Goal: Find specific page/section: Find specific page/section

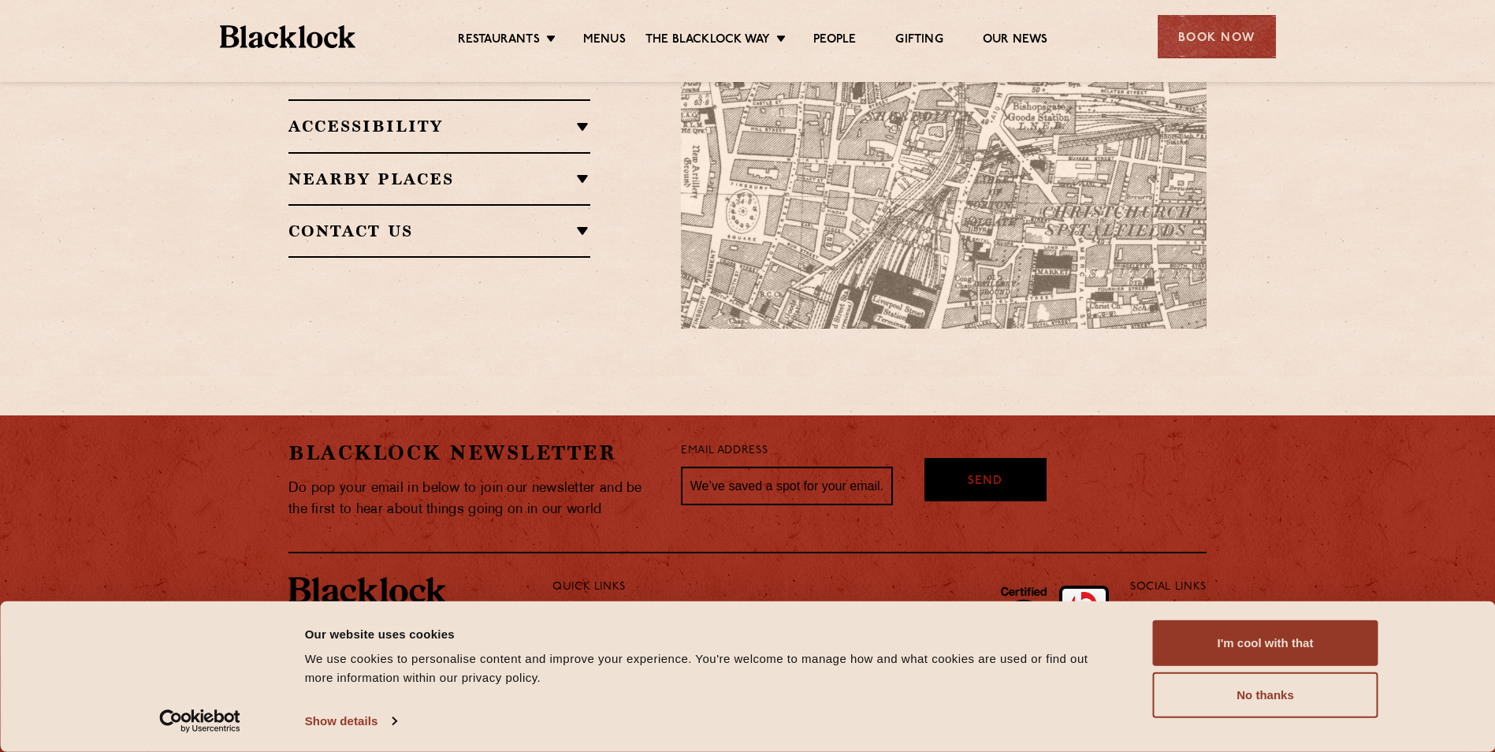
scroll to position [1158, 0]
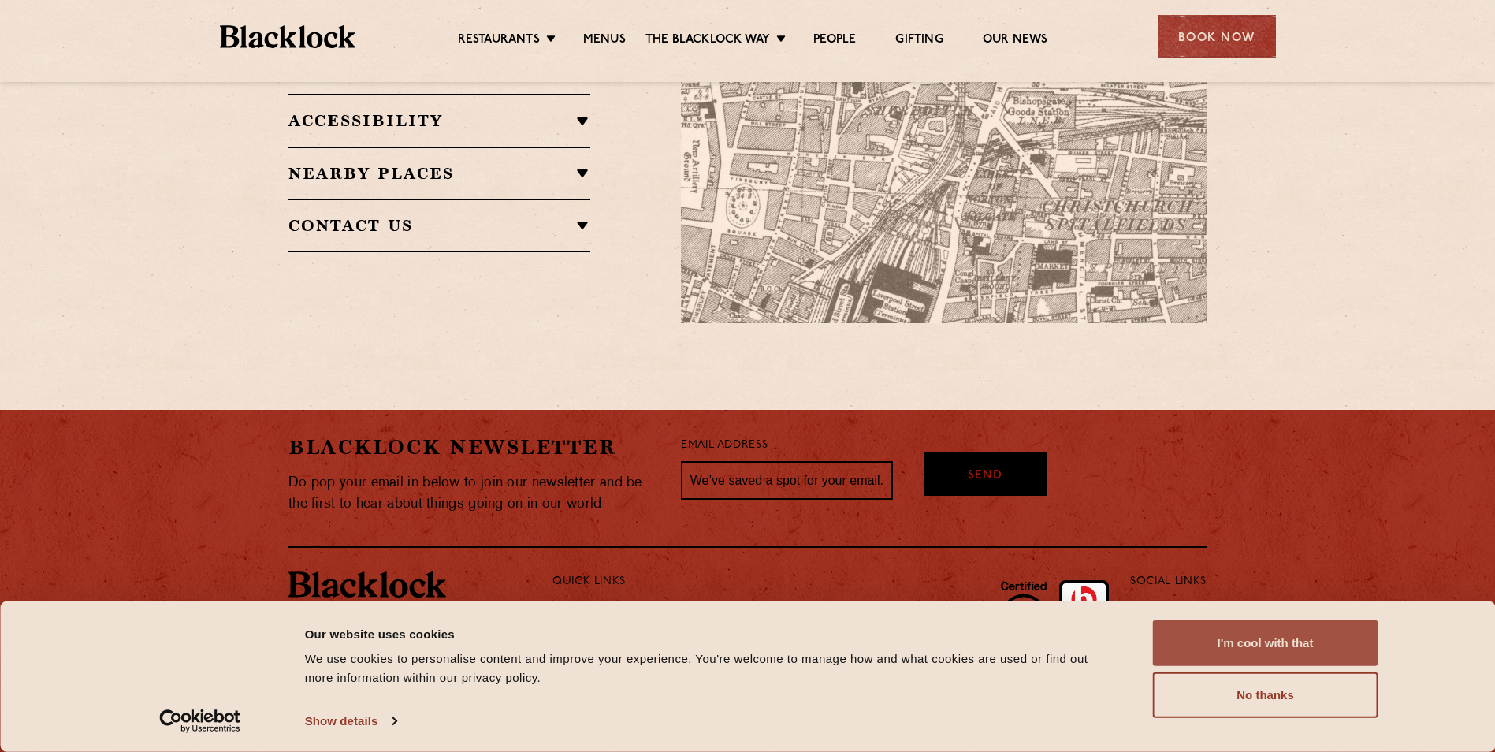
click at [1190, 649] on button "I'm cool with that" at bounding box center [1265, 643] width 225 height 46
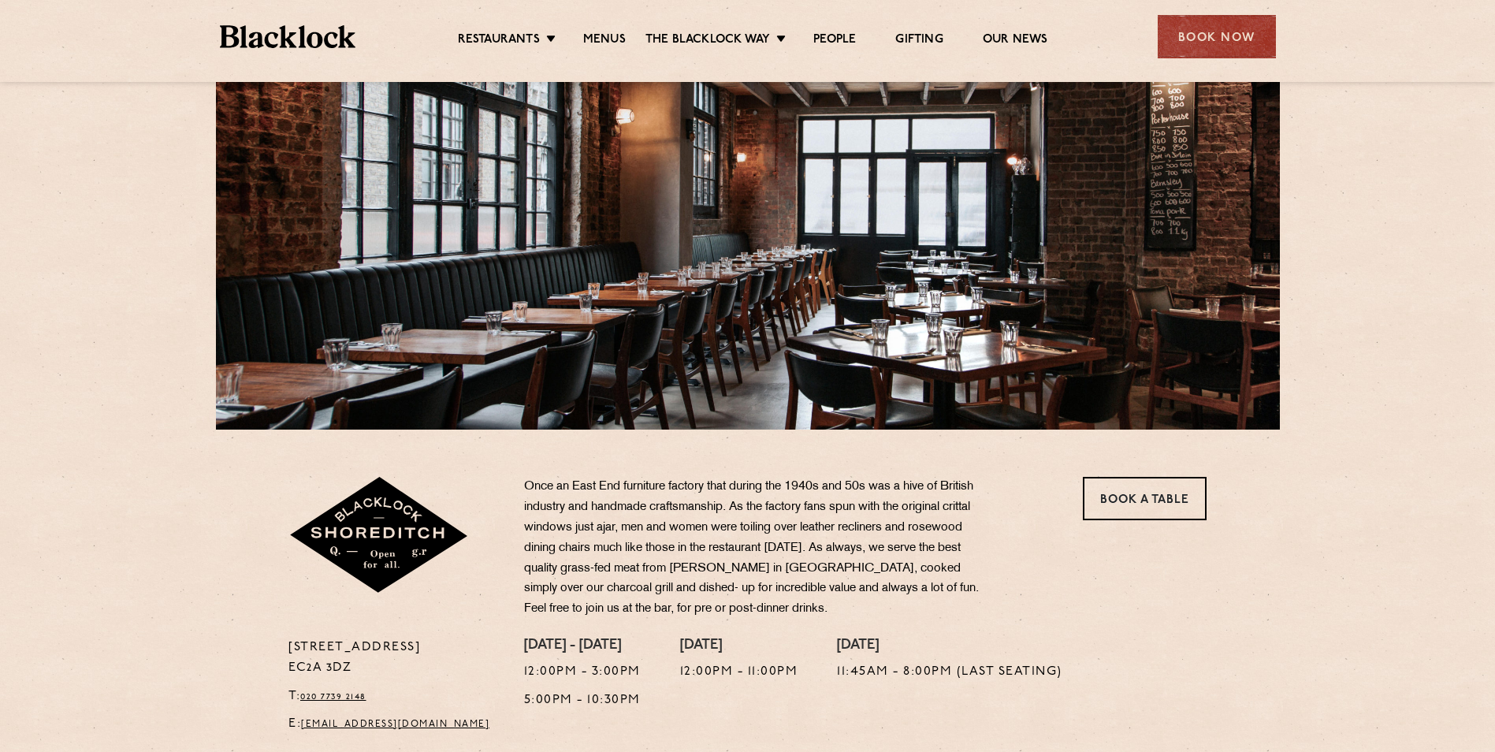
scroll to position [0, 0]
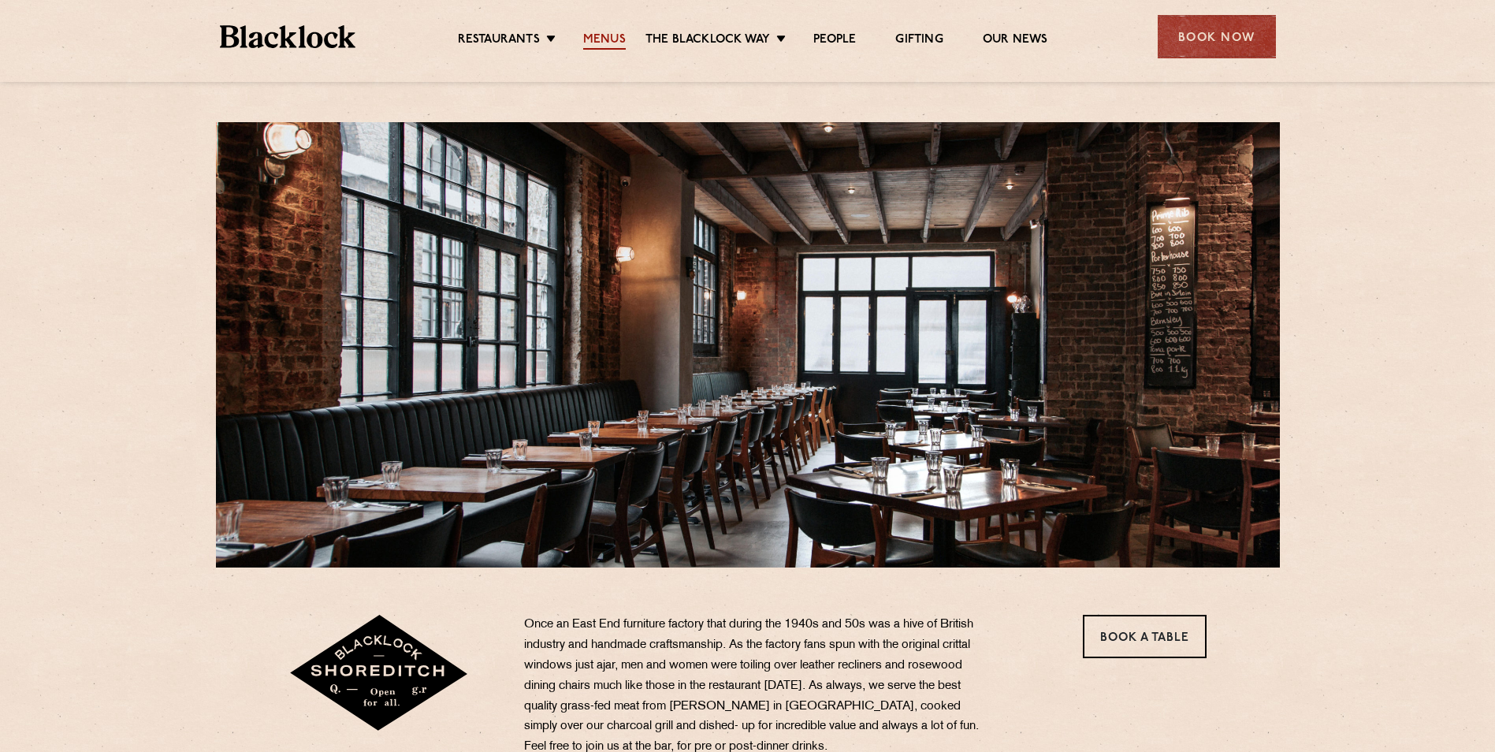
click at [611, 40] on link "Menus" at bounding box center [604, 40] width 43 height 17
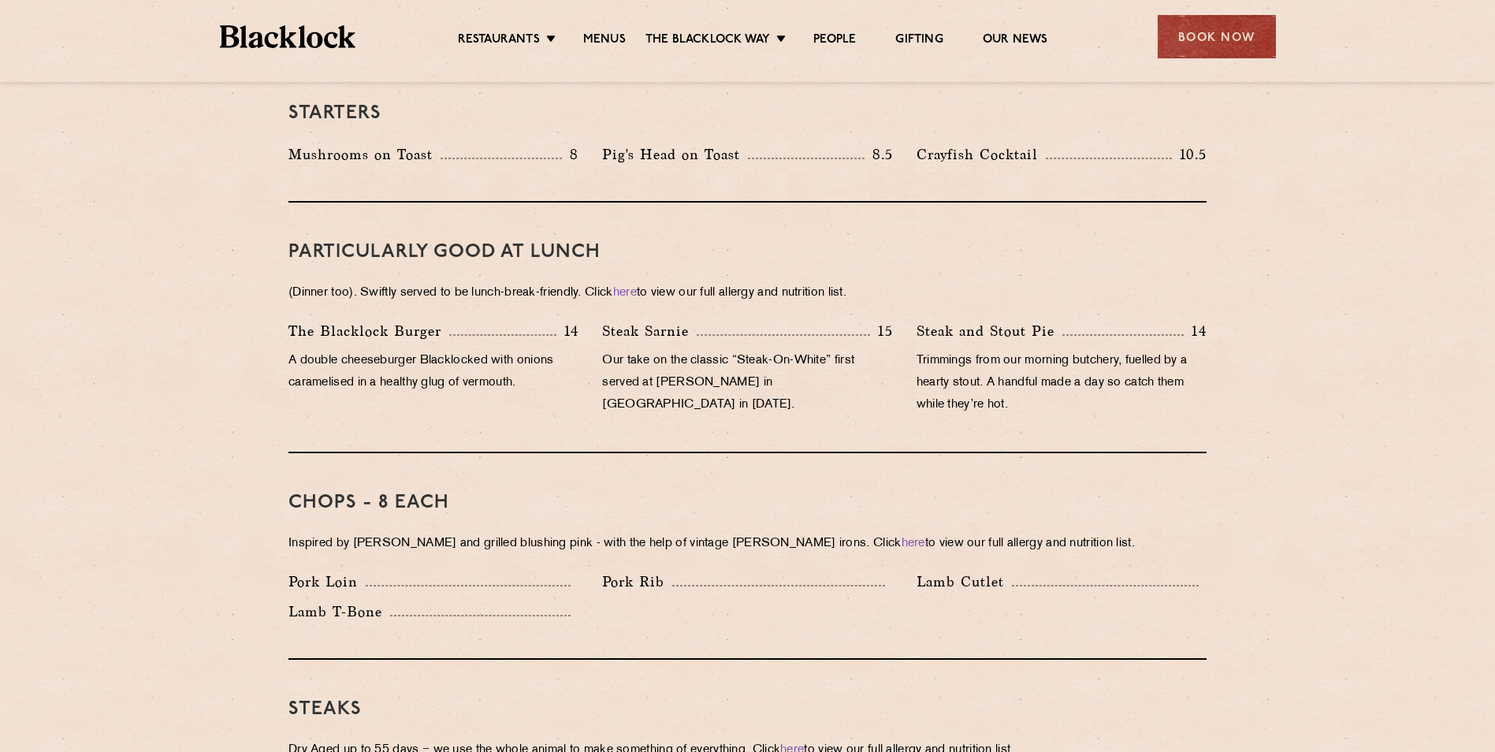
scroll to position [597, 0]
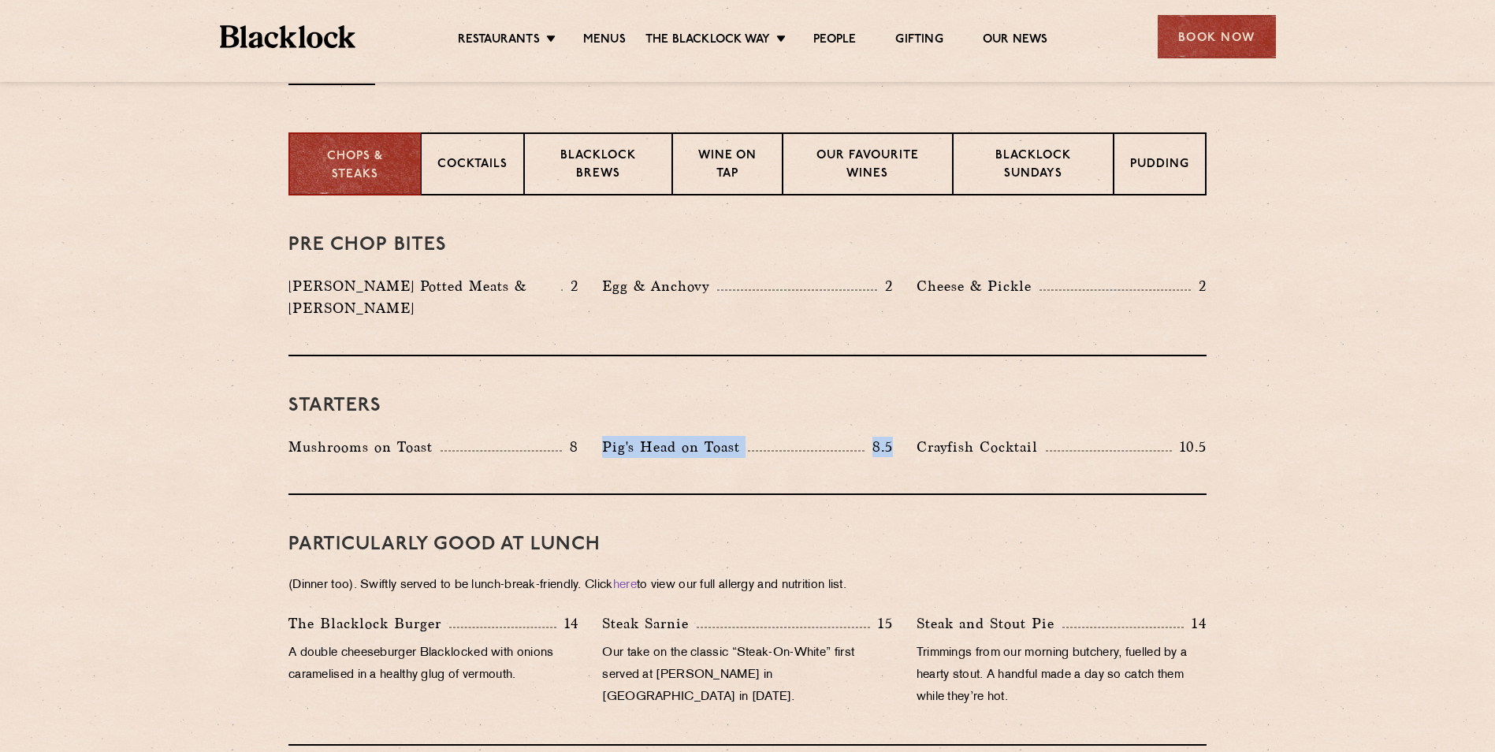
drag, startPoint x: 607, startPoint y: 423, endPoint x: 891, endPoint y: 415, distance: 284.6
click at [891, 436] on div "Pig's Head on Toast 8.5" at bounding box center [747, 447] width 290 height 22
copy div "Pig's Head on Toast 8.5"
click at [686, 436] on p "Pig's Head on Toast" at bounding box center [675, 447] width 146 height 22
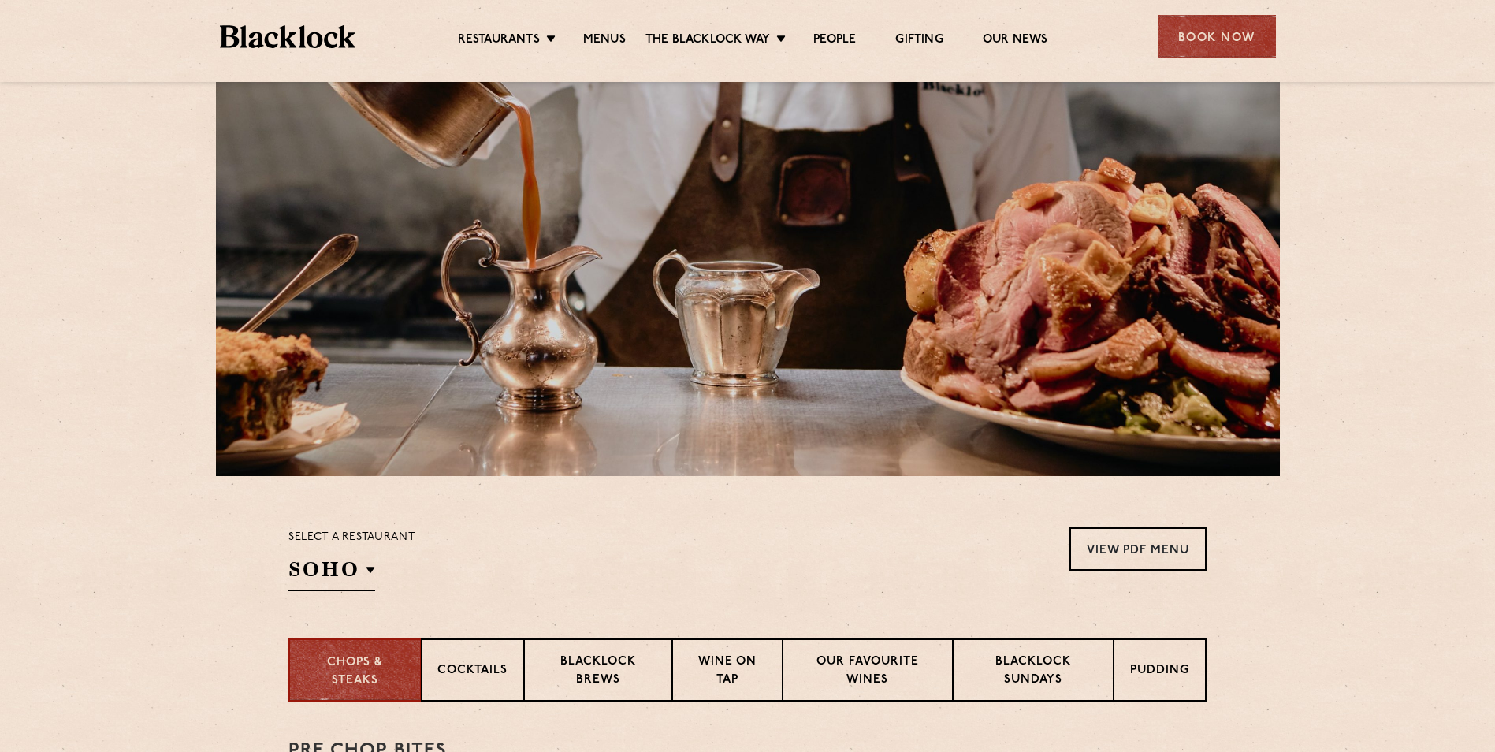
scroll to position [0, 0]
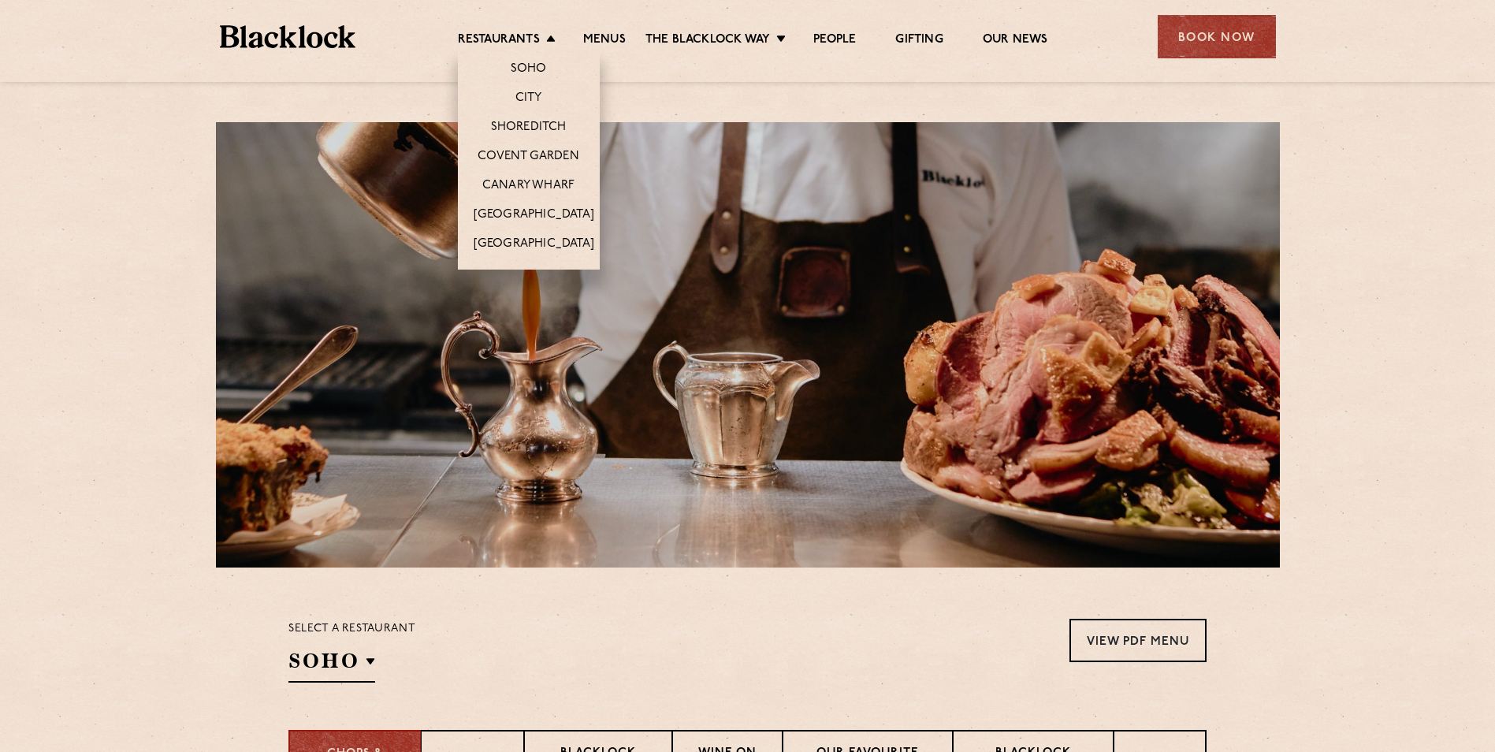
click at [550, 39] on li "Restaurants Soho City Shoreditch Covent Garden Canary Wharf Manchester Birmingh…" at bounding box center [511, 40] width 106 height 17
click at [534, 66] on link "Soho" at bounding box center [529, 69] width 36 height 17
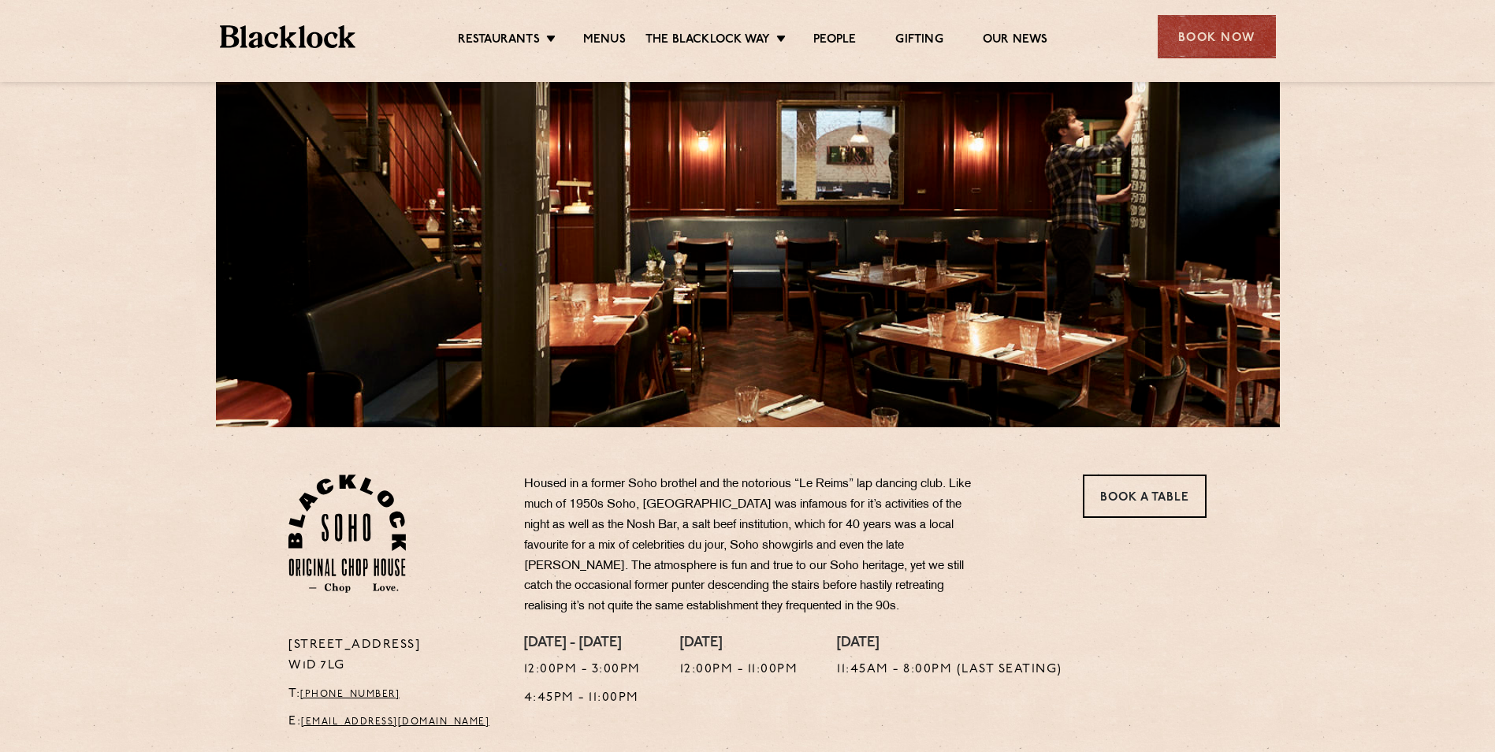
scroll to position [315, 0]
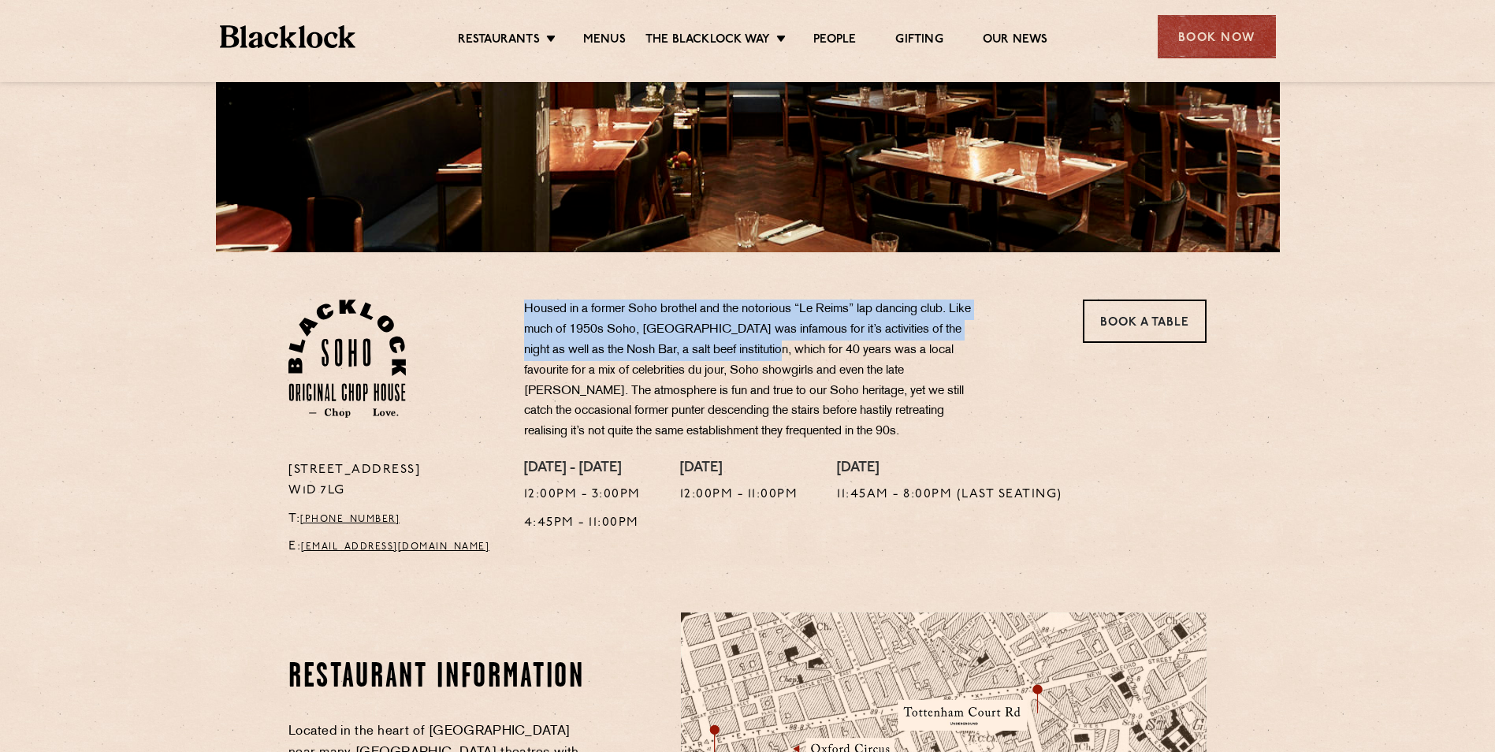
drag, startPoint x: 524, startPoint y: 308, endPoint x: 741, endPoint y: 344, distance: 219.6
click at [741, 344] on p "Housed in a former Soho brothel and the notorious “Le Reims” lap dancing club. …" at bounding box center [756, 370] width 465 height 143
click at [614, 358] on p "Housed in a former Soho brothel and the notorious “Le Reims” lap dancing club. …" at bounding box center [756, 370] width 465 height 143
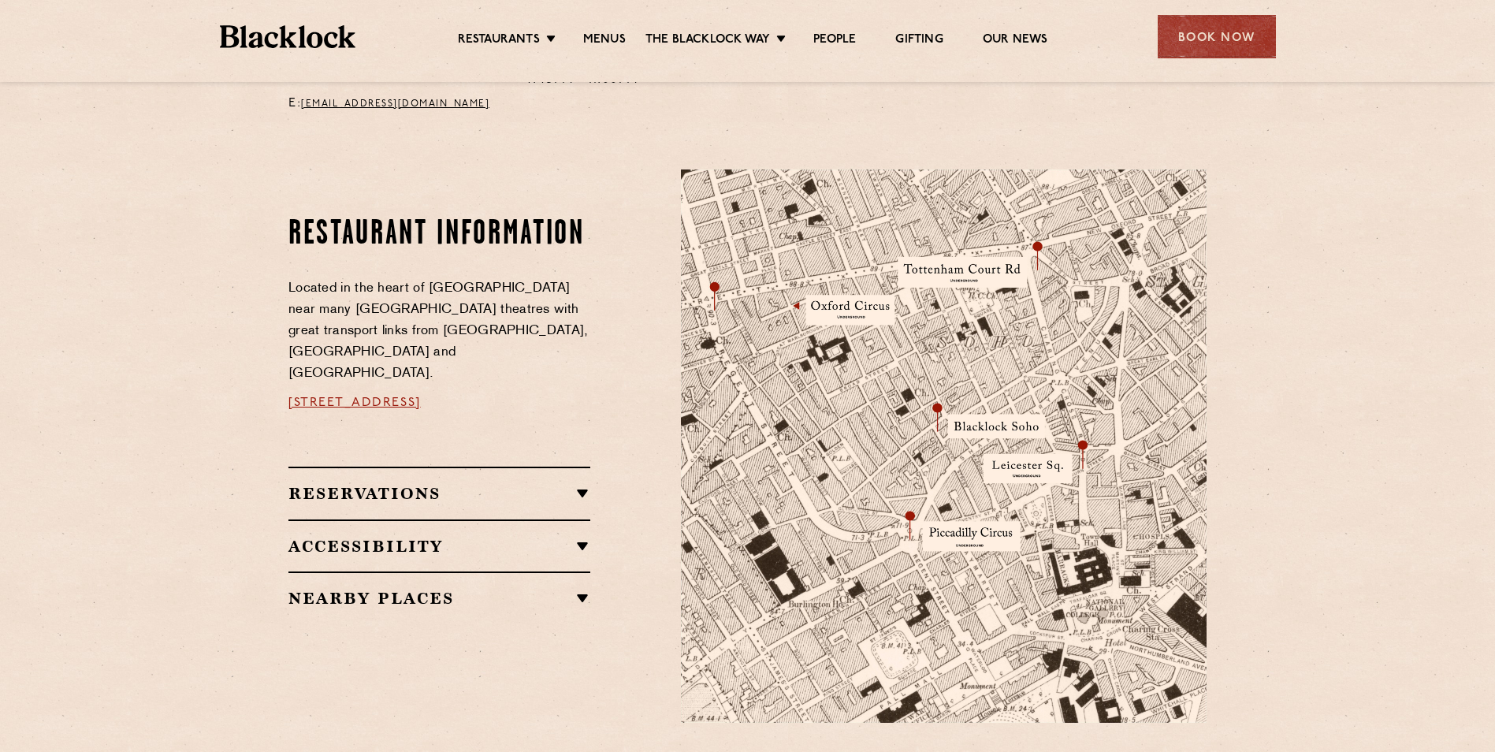
scroll to position [788, 0]
